Goal: Transaction & Acquisition: Obtain resource

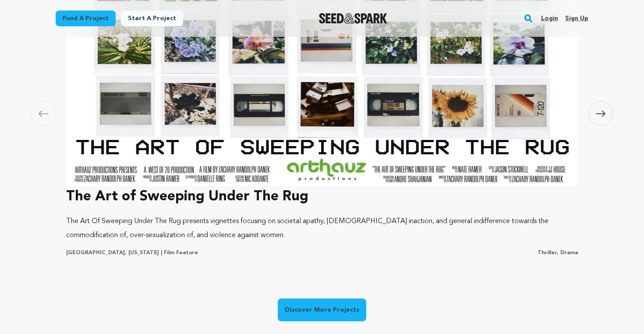
scroll to position [608, 0]
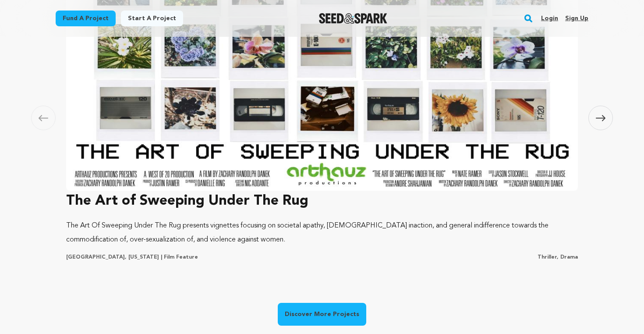
click at [598, 121] on icon at bounding box center [601, 118] width 10 height 7
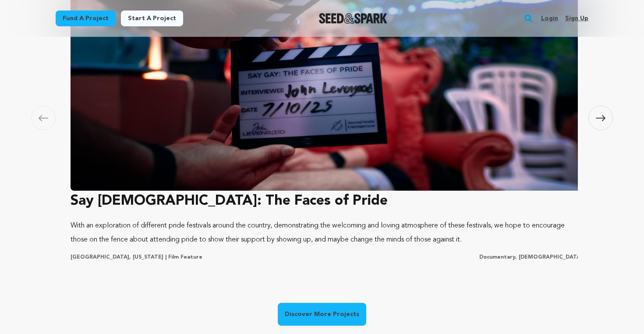
click at [598, 121] on icon at bounding box center [601, 118] width 10 height 7
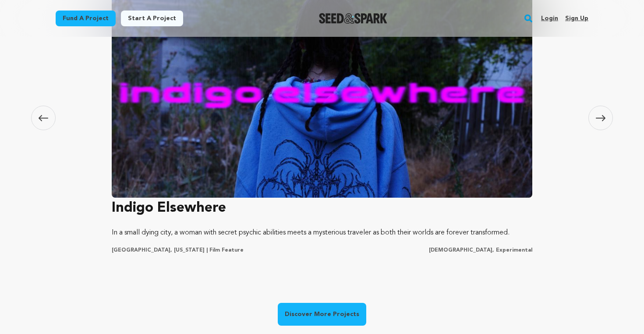
click at [598, 121] on icon at bounding box center [601, 118] width 10 height 7
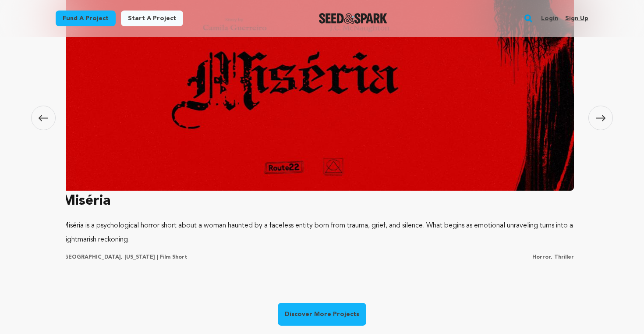
click at [598, 121] on icon at bounding box center [601, 118] width 10 height 7
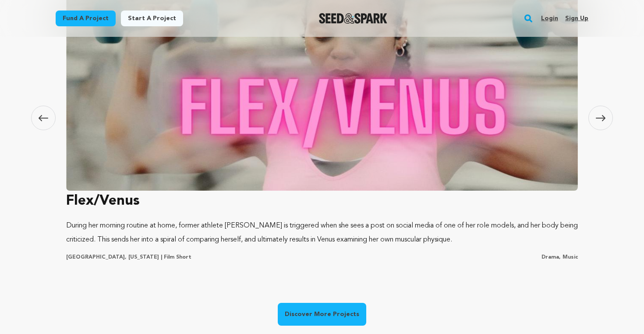
click at [598, 121] on icon at bounding box center [601, 118] width 10 height 7
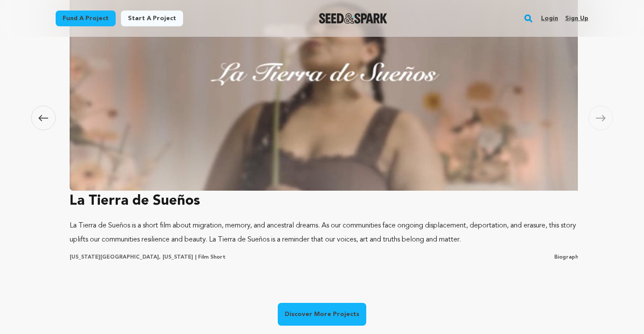
scroll to position [0, 2584]
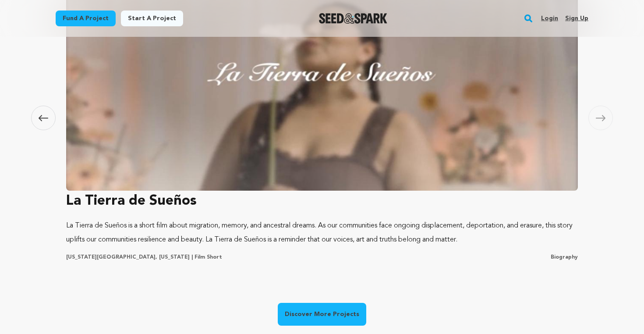
click at [598, 121] on icon at bounding box center [601, 118] width 10 height 7
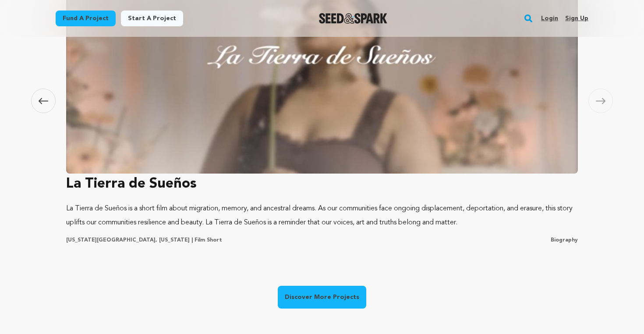
scroll to position [626, 0]
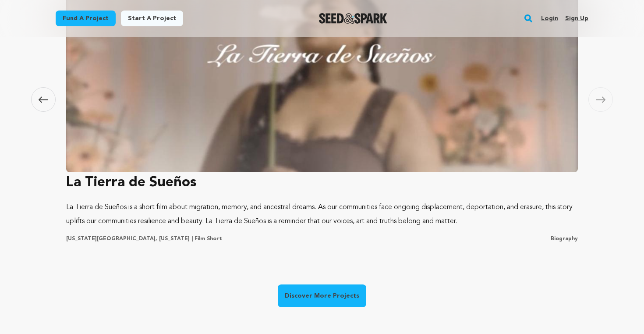
click at [347, 298] on link "Discover More Projects" at bounding box center [322, 295] width 88 height 23
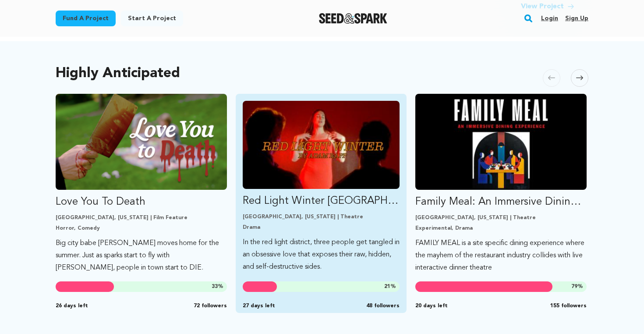
scroll to position [444, 0]
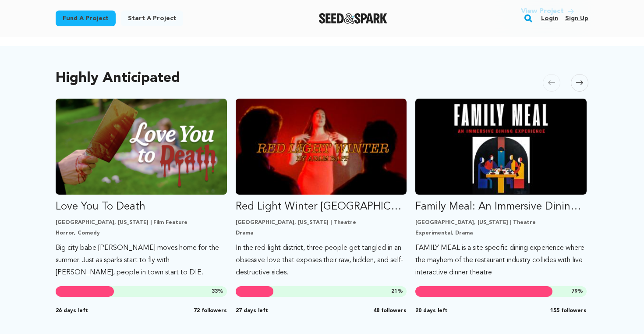
click at [579, 79] on icon at bounding box center [579, 82] width 7 height 7
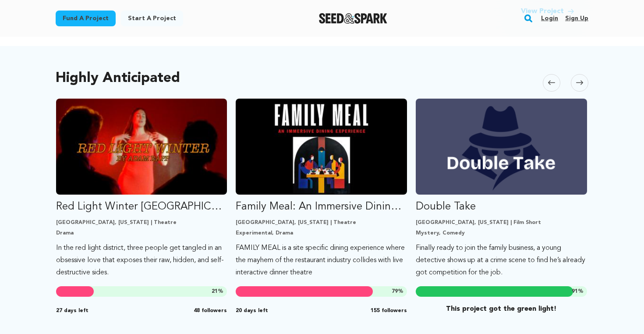
click at [579, 79] on icon at bounding box center [579, 82] width 7 height 7
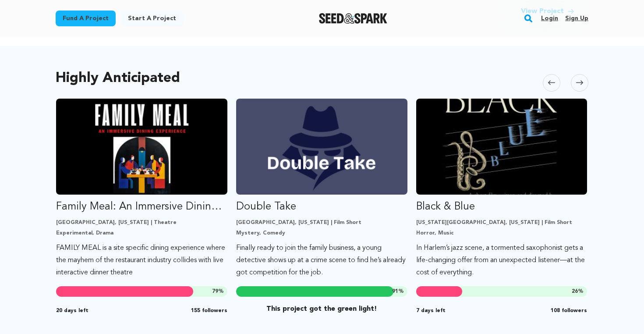
click at [579, 79] on icon at bounding box center [579, 82] width 7 height 7
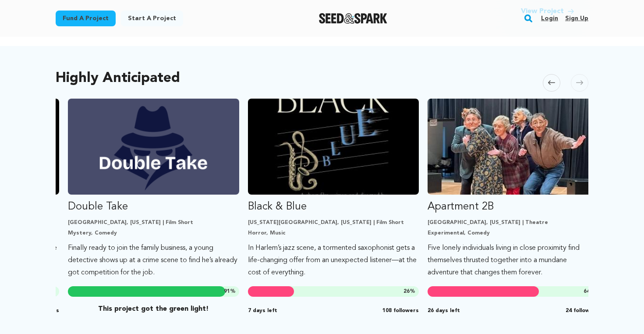
click at [579, 79] on icon at bounding box center [579, 82] width 7 height 7
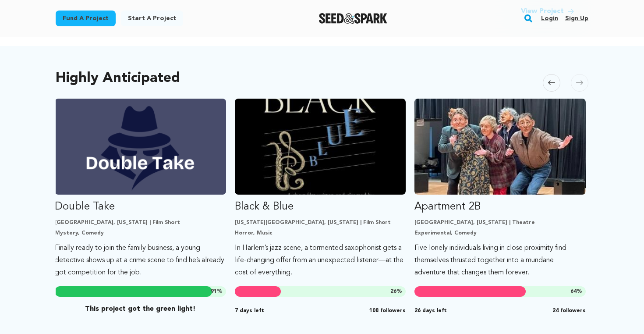
scroll to position [0, 550]
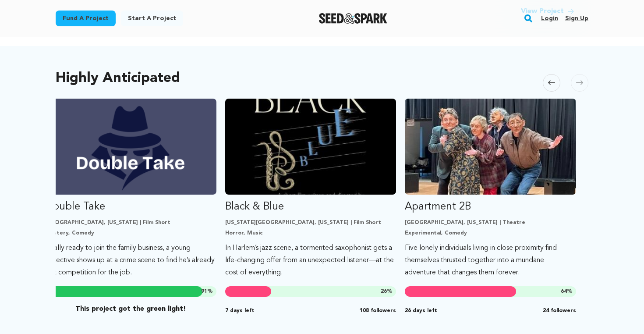
click at [579, 79] on icon at bounding box center [579, 82] width 7 height 7
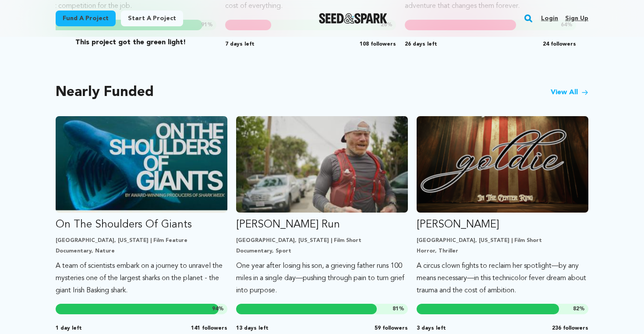
scroll to position [710, 0]
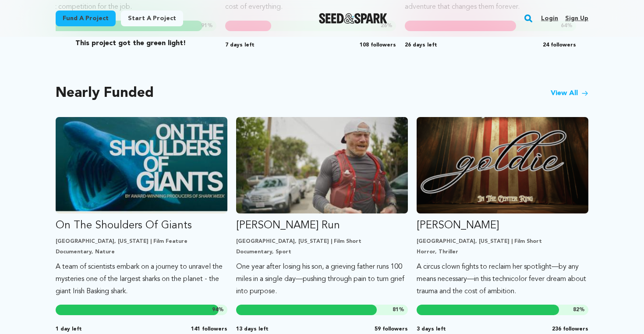
click at [568, 88] on link "View All" at bounding box center [569, 93] width 38 height 11
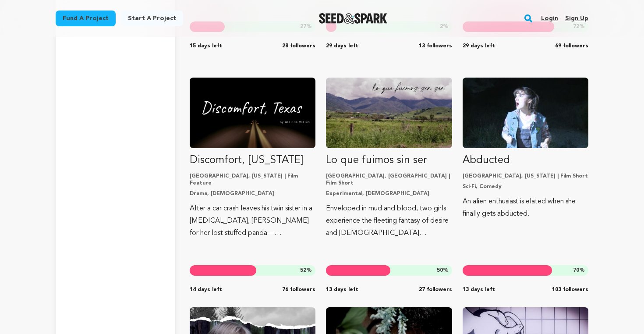
scroll to position [6600, 0]
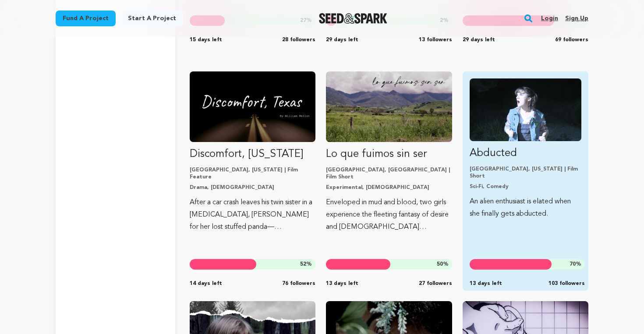
click at [529, 121] on img "Fund Abducted" at bounding box center [525, 109] width 112 height 63
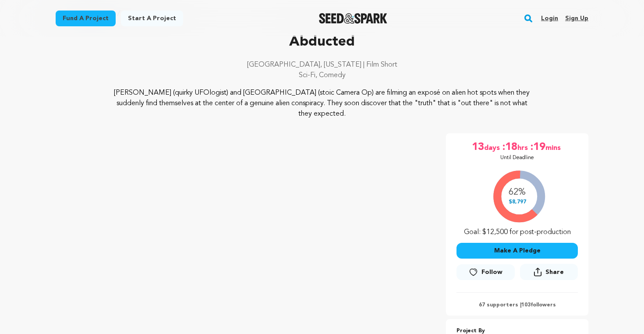
scroll to position [46, 0]
